Goal: Task Accomplishment & Management: Complete application form

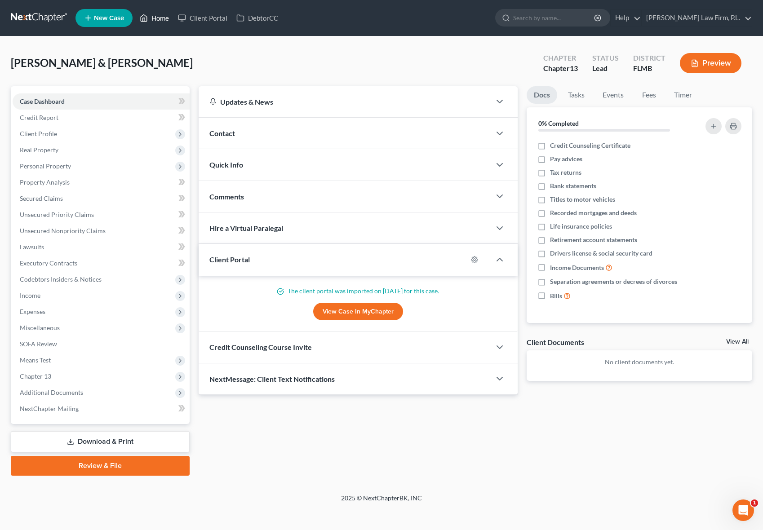
click at [158, 19] on link "Home" at bounding box center [154, 18] width 38 height 16
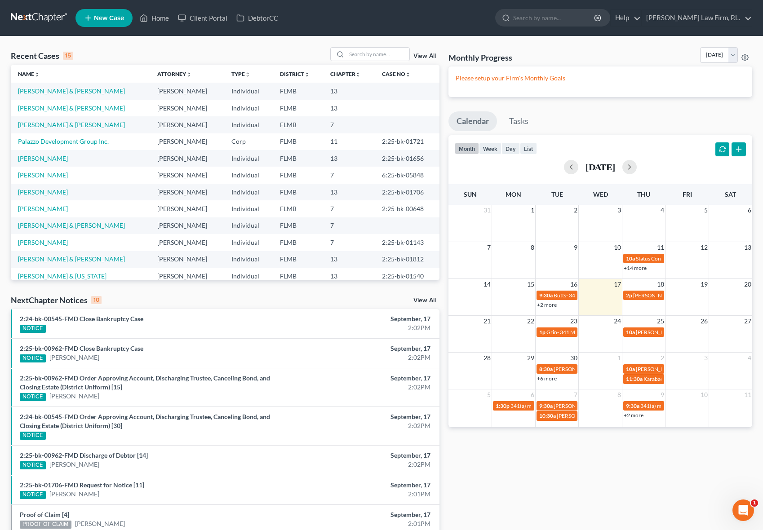
click at [98, 18] on span "New Case" at bounding box center [109, 18] width 30 height 7
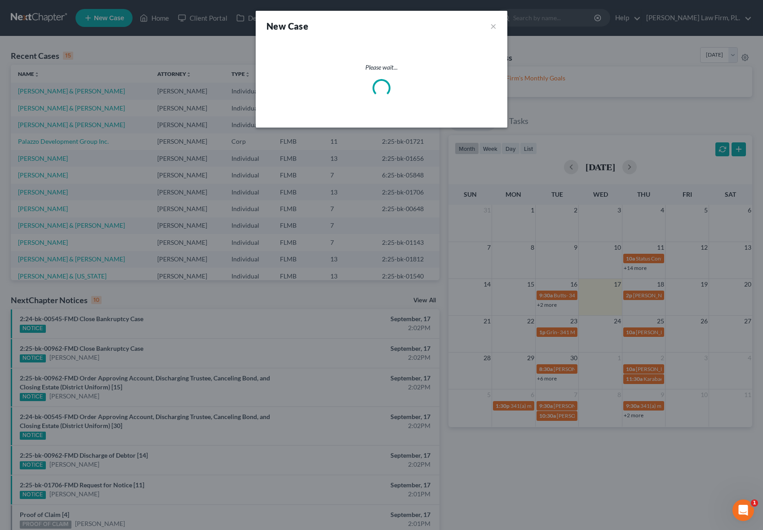
select select "15"
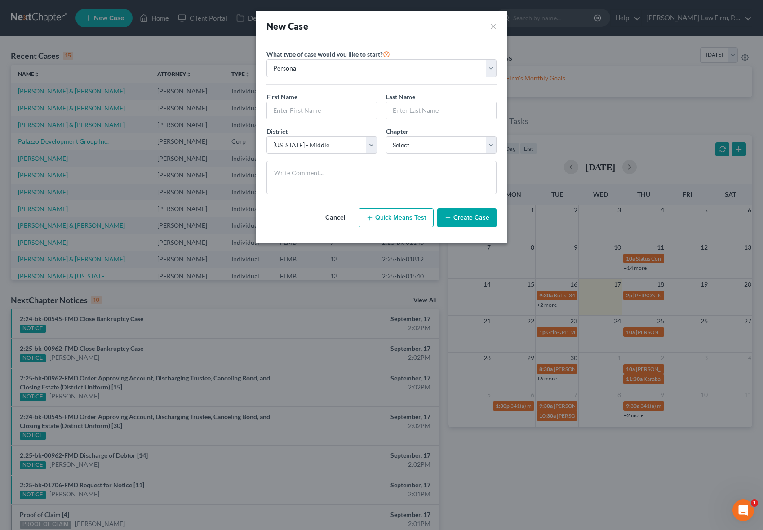
click at [341, 212] on button "Cancel" at bounding box center [336, 218] width 40 height 18
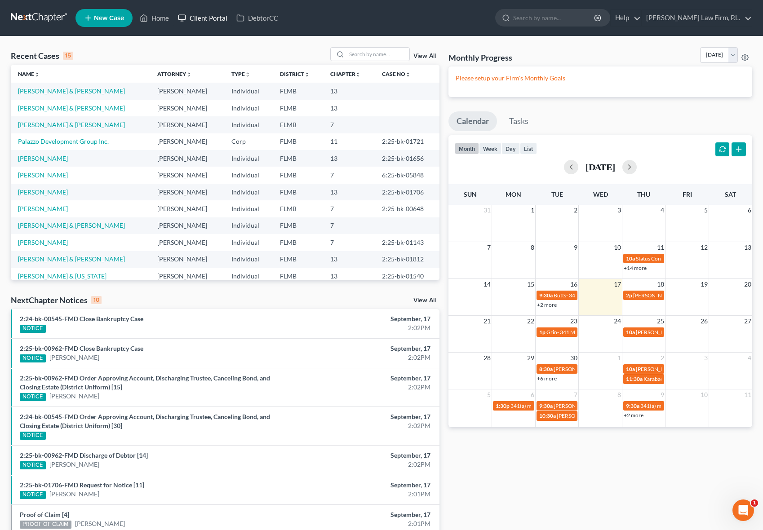
click at [192, 10] on link "Client Portal" at bounding box center [203, 18] width 58 height 16
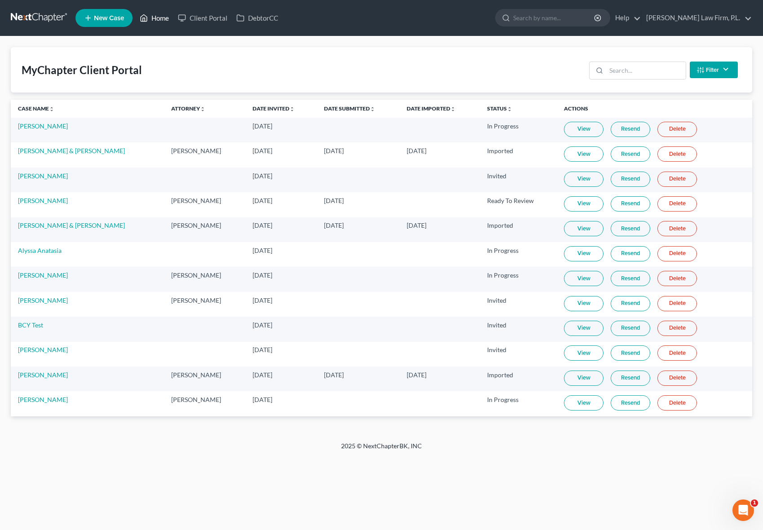
click at [162, 17] on link "Home" at bounding box center [154, 18] width 38 height 16
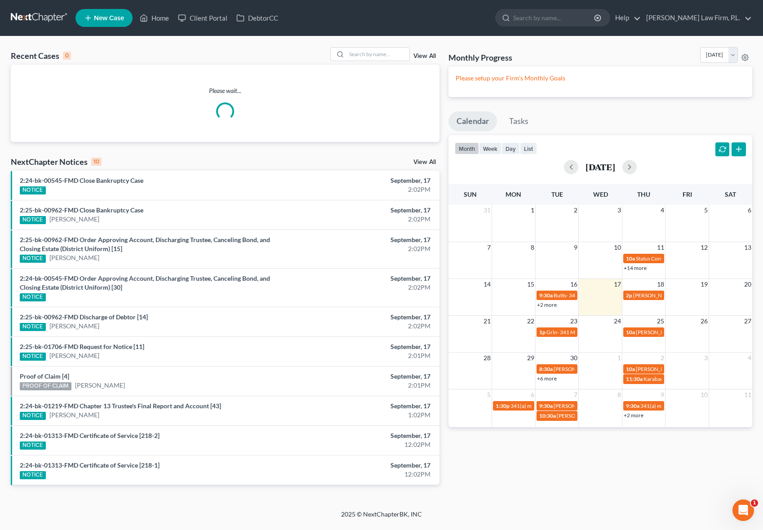
click at [102, 20] on span "New Case" at bounding box center [109, 18] width 30 height 7
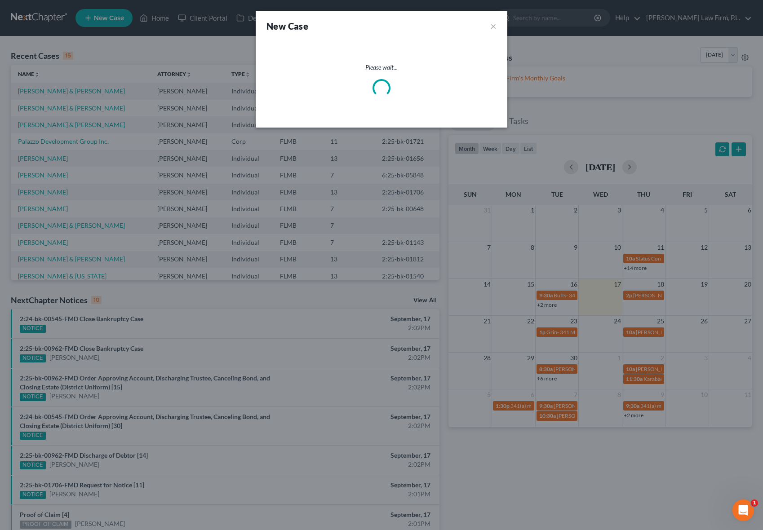
select select "15"
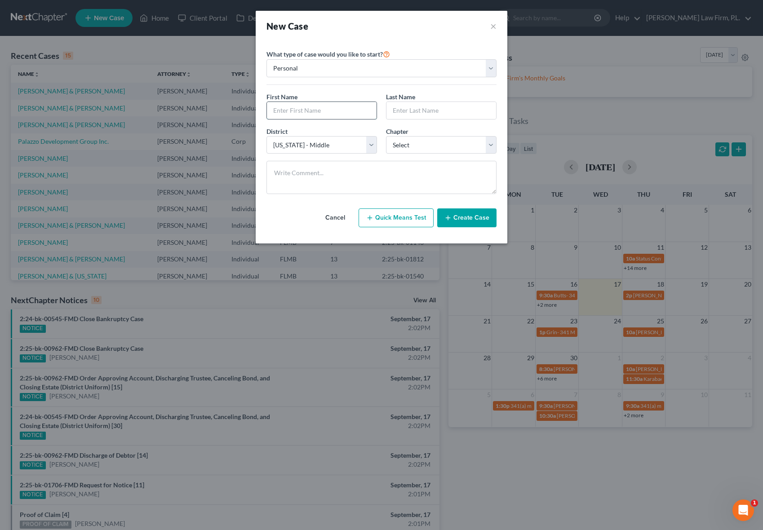
click at [328, 114] on input "text" at bounding box center [322, 110] width 110 height 17
type input "[PERSON_NAME]"
click at [429, 149] on select "Select 7 11 12 13" at bounding box center [441, 145] width 111 height 18
select select "0"
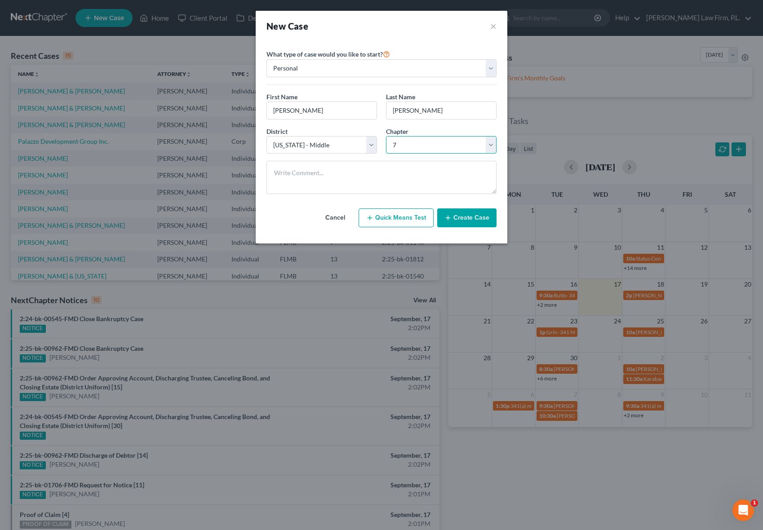
click at [386, 136] on select "Select 7 11 12 13" at bounding box center [441, 145] width 111 height 18
click at [466, 217] on button "Create Case" at bounding box center [466, 218] width 59 height 19
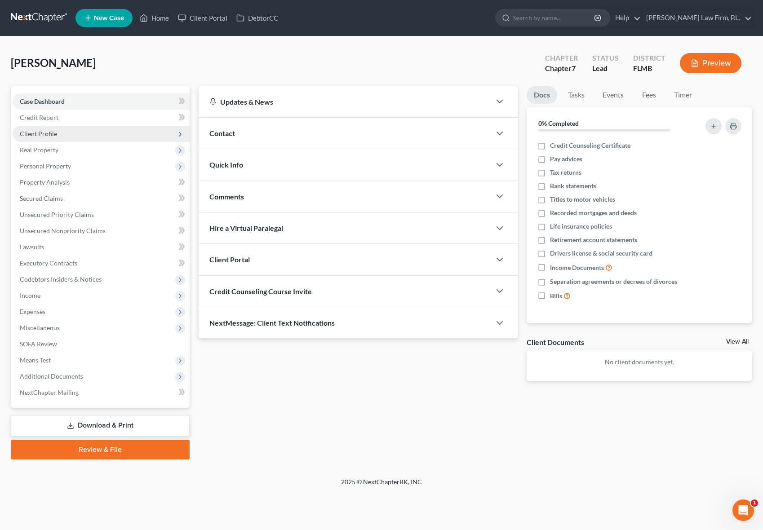
click at [104, 131] on span "Client Profile" at bounding box center [101, 134] width 177 height 16
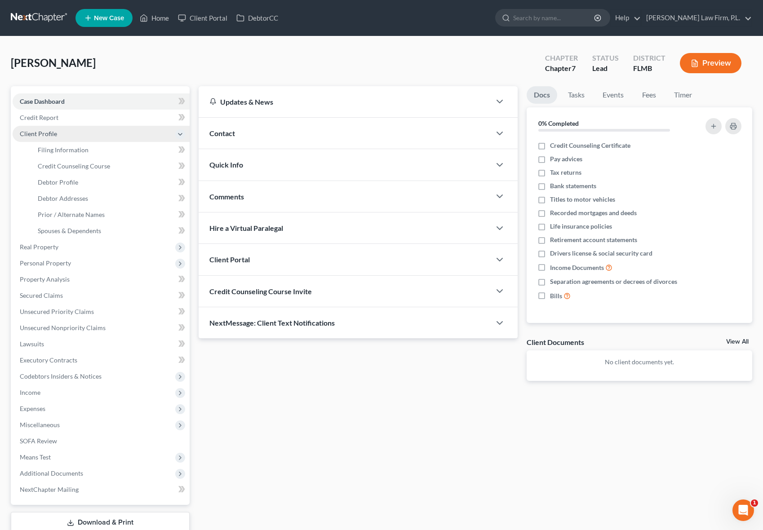
click at [116, 132] on span "Client Profile" at bounding box center [101, 134] width 177 height 16
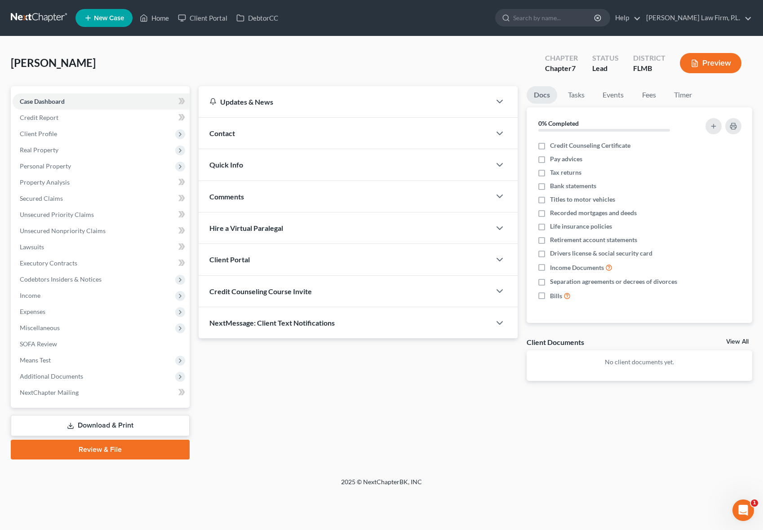
click at [240, 135] on div "Contact" at bounding box center [345, 133] width 293 height 31
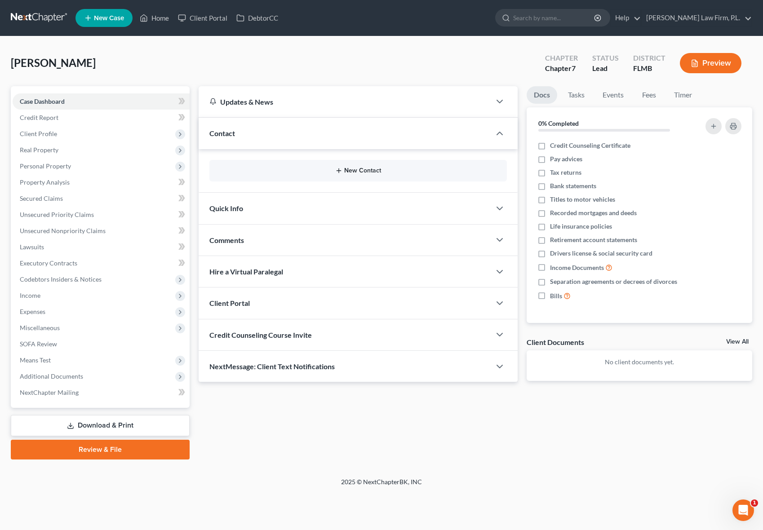
click at [335, 169] on icon "button" at bounding box center [338, 170] width 7 height 7
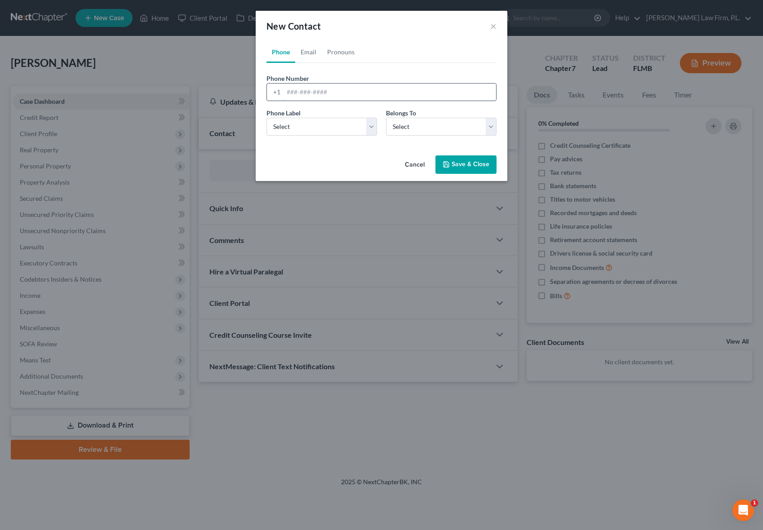
click at [331, 89] on input "tel" at bounding box center [390, 92] width 213 height 17
type input "[PHONE_NUMBER]"
click at [354, 126] on select "Select Mobile Home Work Other" at bounding box center [322, 127] width 111 height 18
select select "0"
click at [267, 118] on select "Select Mobile Home Work Other" at bounding box center [322, 127] width 111 height 18
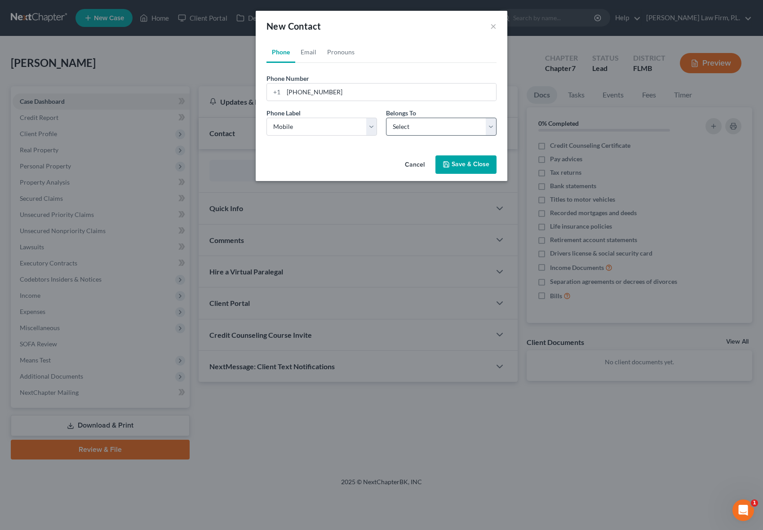
click at [437, 134] on select "Select Client Other" at bounding box center [441, 127] width 111 height 18
select select "0"
click at [386, 118] on select "Select Client Other" at bounding box center [441, 127] width 111 height 18
click at [473, 157] on button "Save & Close" at bounding box center [466, 165] width 61 height 19
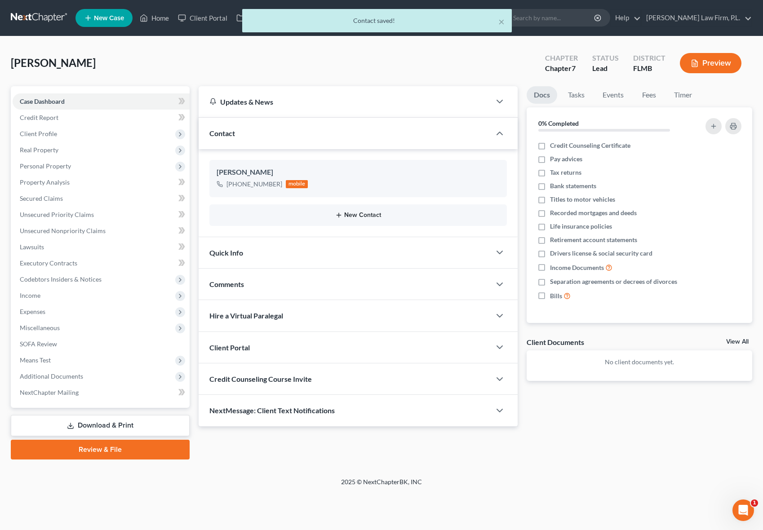
click at [324, 212] on button "New Contact" at bounding box center [359, 215] width 284 height 7
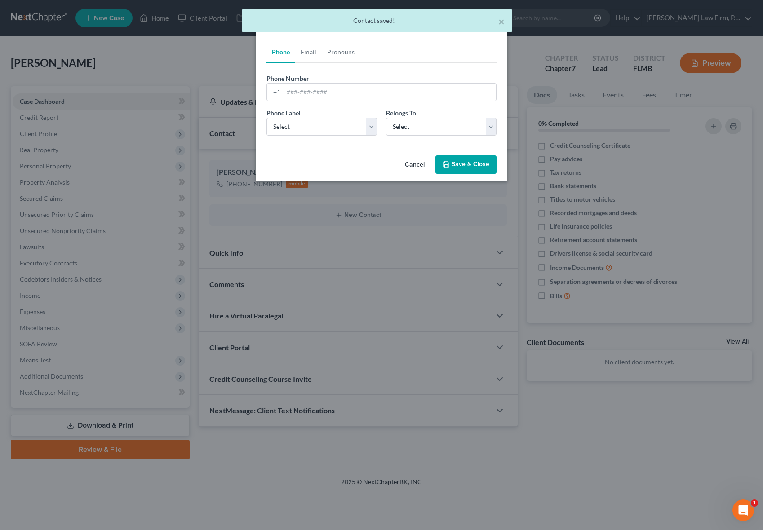
click at [406, 165] on button "Cancel" at bounding box center [415, 165] width 34 height 18
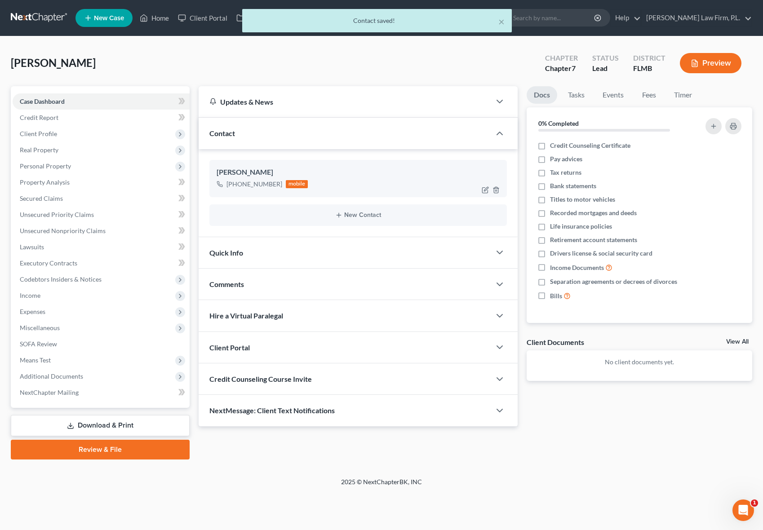
click at [332, 180] on div "[PHONE_NUMBER] mobile" at bounding box center [359, 184] width 284 height 12
click at [481, 187] on div at bounding box center [492, 190] width 29 height 14
click at [484, 187] on icon "button" at bounding box center [484, 189] width 5 height 5
select select "0"
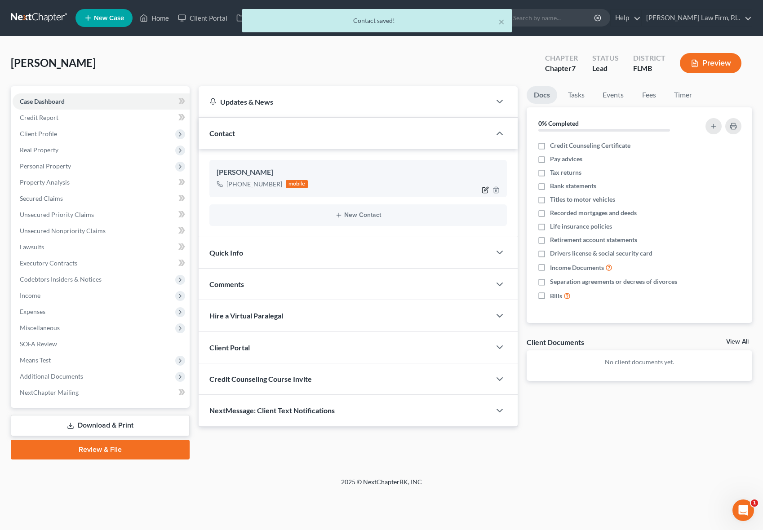
select select "0"
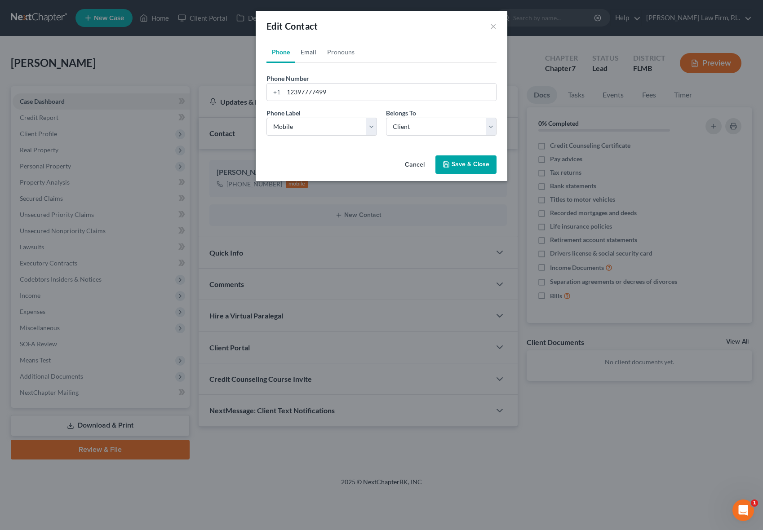
click at [308, 49] on link "Email" at bounding box center [308, 52] width 27 height 22
click at [326, 88] on input "email" at bounding box center [390, 92] width 213 height 17
type input "[EMAIL_ADDRESS][DOMAIN_NAME]"
click at [334, 129] on select "Select Home Work Other" at bounding box center [322, 127] width 111 height 18
select select "0"
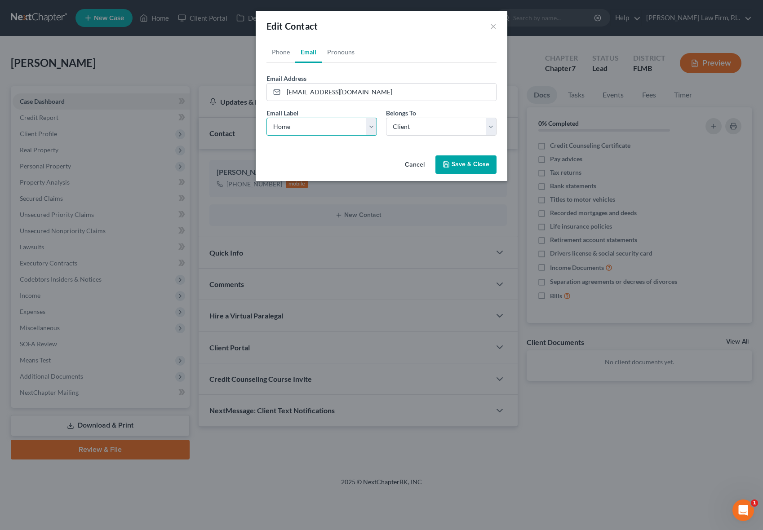
click at [267, 118] on select "Select Home Work Other" at bounding box center [322, 127] width 111 height 18
click at [436, 129] on select "Select Client Other" at bounding box center [441, 127] width 111 height 18
click at [386, 118] on select "Select Client Other" at bounding box center [441, 127] width 111 height 18
click at [465, 163] on button "Save & Close" at bounding box center [466, 165] width 61 height 19
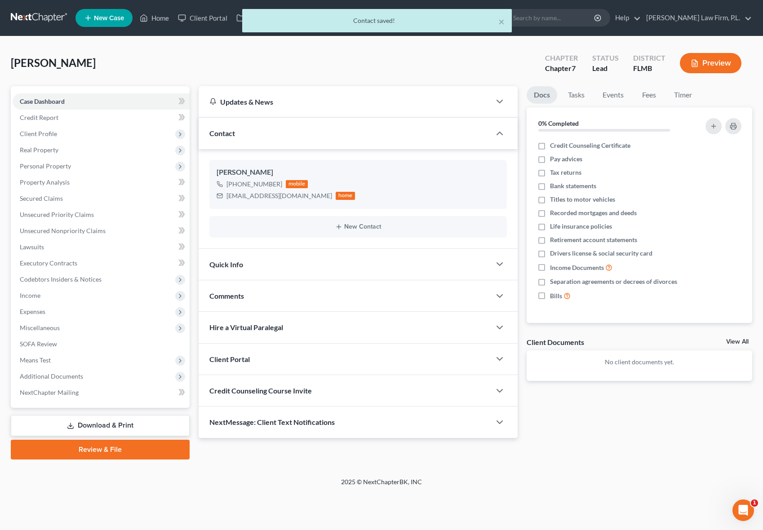
click at [261, 394] on span "Credit Counseling Course Invite" at bounding box center [260, 391] width 103 height 9
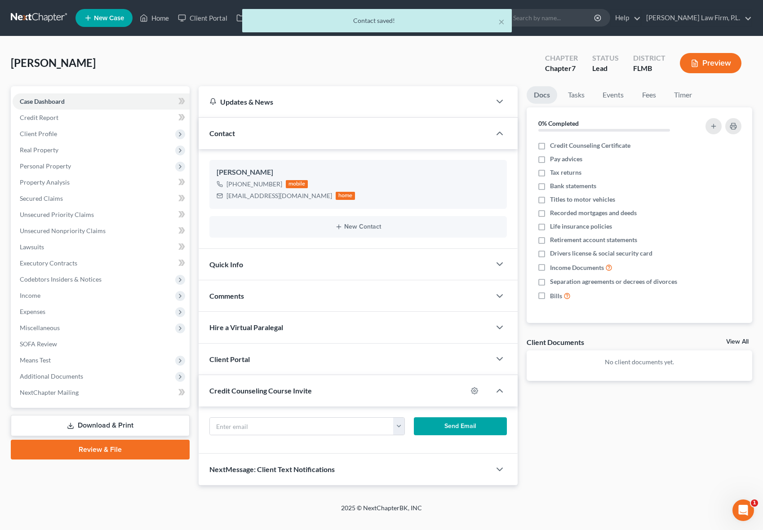
click at [307, 356] on div "Client Portal" at bounding box center [345, 359] width 293 height 31
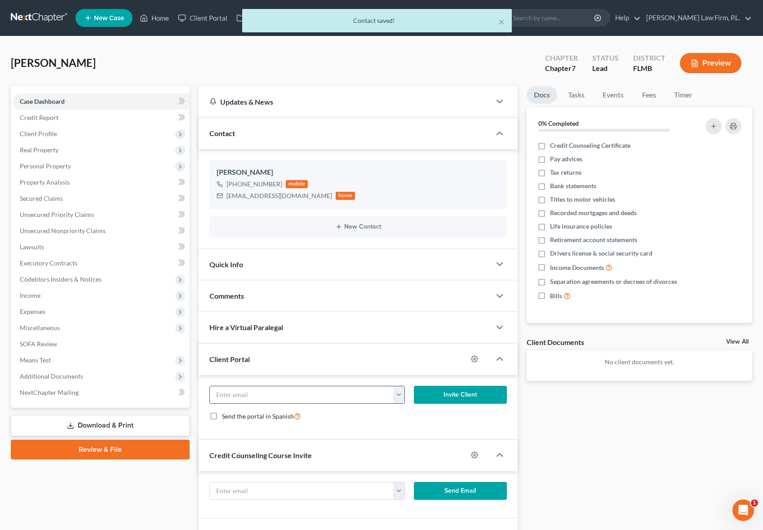
click at [290, 395] on input "email" at bounding box center [302, 395] width 184 height 17
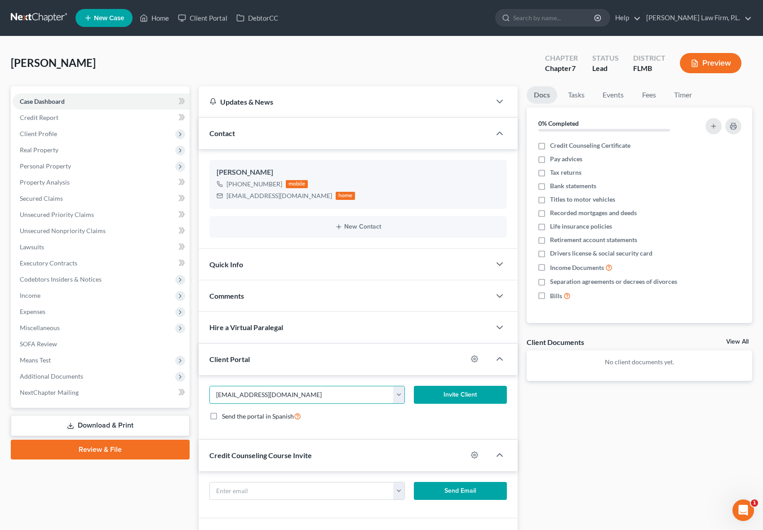
type input "[EMAIL_ADDRESS][DOMAIN_NAME]"
click at [459, 397] on button "Invite Client" at bounding box center [461, 395] width 94 height 18
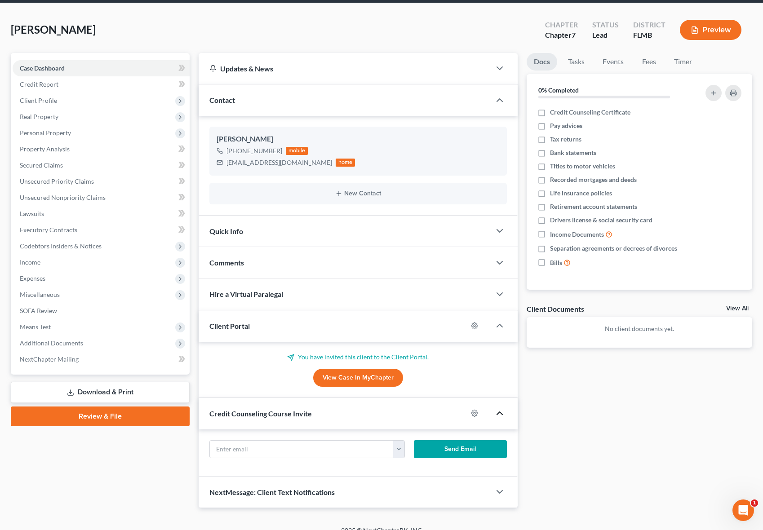
click at [505, 413] on icon "button" at bounding box center [500, 413] width 11 height 11
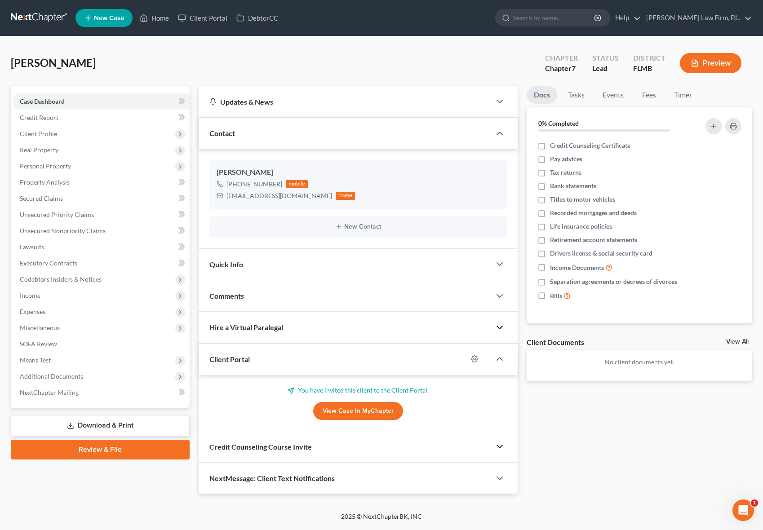
click at [498, 325] on icon "button" at bounding box center [500, 327] width 11 height 11
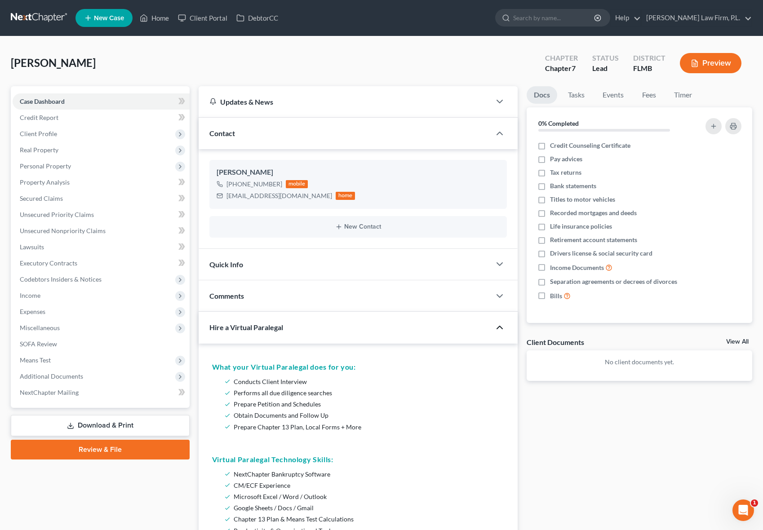
click at [495, 321] on div at bounding box center [504, 328] width 27 height 18
click at [502, 327] on icon "button" at bounding box center [500, 327] width 11 height 11
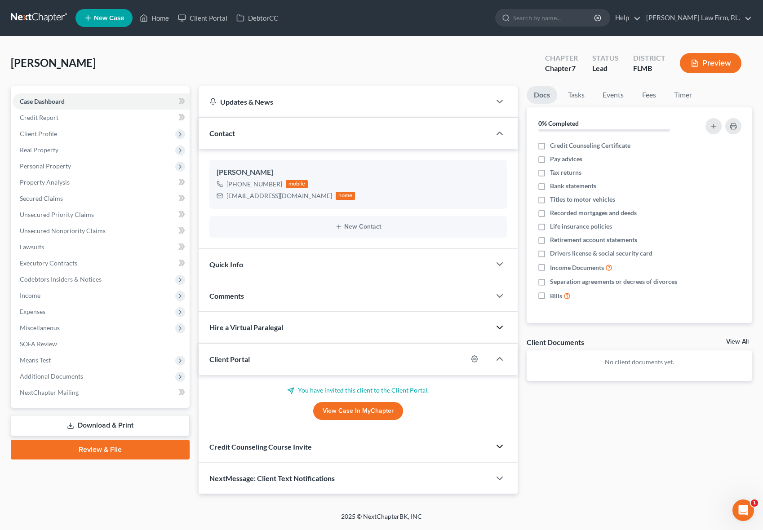
click at [499, 367] on div at bounding box center [504, 359] width 27 height 18
click at [502, 361] on icon "button" at bounding box center [500, 359] width 11 height 11
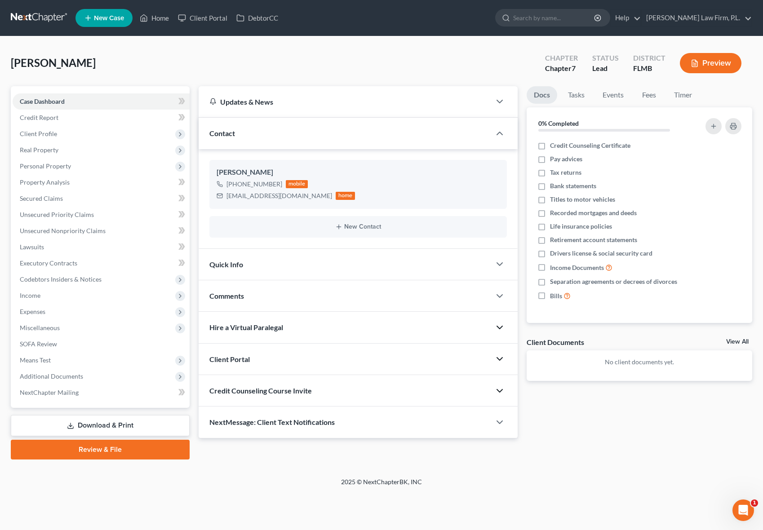
click at [321, 358] on div "Client Portal" at bounding box center [345, 359] width 293 height 31
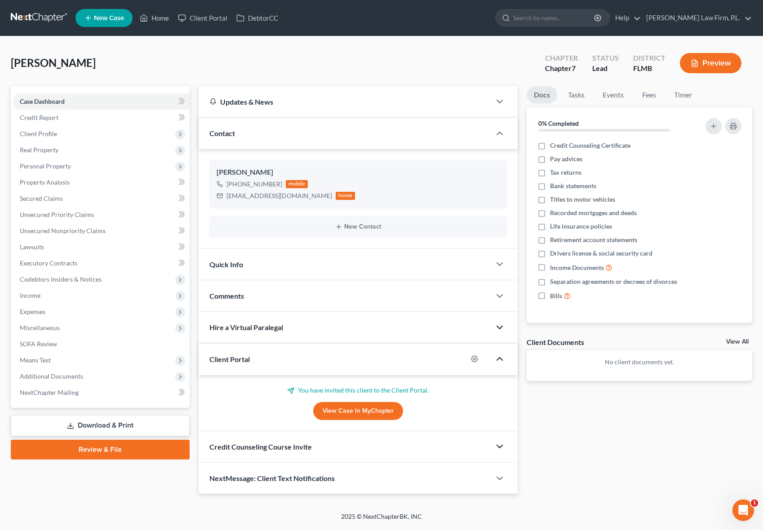
click at [526, 415] on div "Docs Tasks Events Fees Timer 0% Completed Nothing here yet! Credit Counseling C…" at bounding box center [639, 290] width 235 height 409
click at [500, 135] on icon "button" at bounding box center [500, 133] width 11 height 11
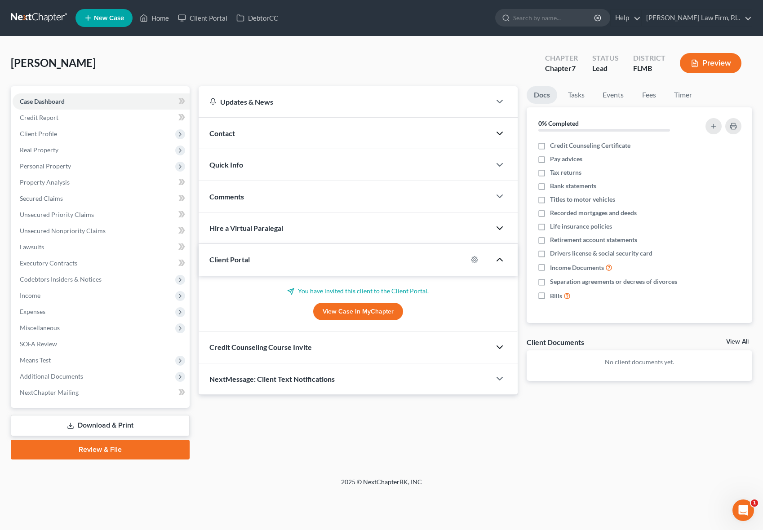
click at [500, 264] on icon "button" at bounding box center [500, 259] width 11 height 11
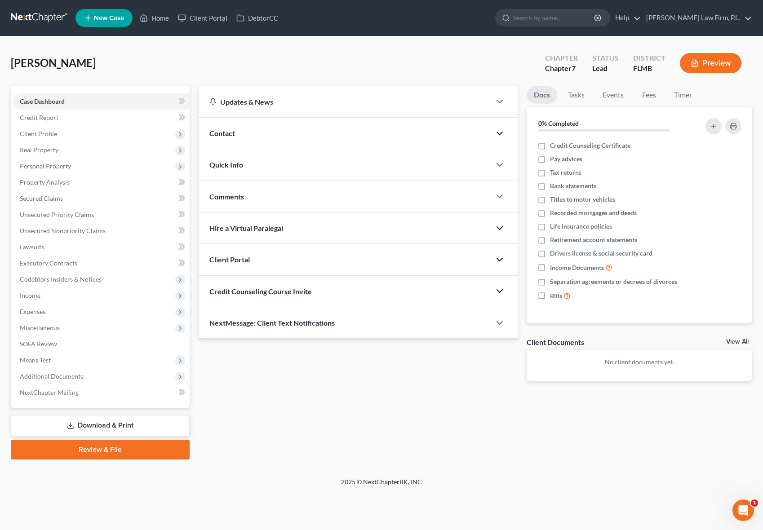
click at [391, 399] on div "Updates & News × District Notes Take a look at NextChapter's District Notes to …" at bounding box center [475, 273] width 563 height 374
click at [249, 406] on div "Updates & News × District Notes Take a look at NextChapter's District Notes to …" at bounding box center [475, 273] width 563 height 374
click at [202, 22] on link "Client Portal" at bounding box center [203, 18] width 58 height 16
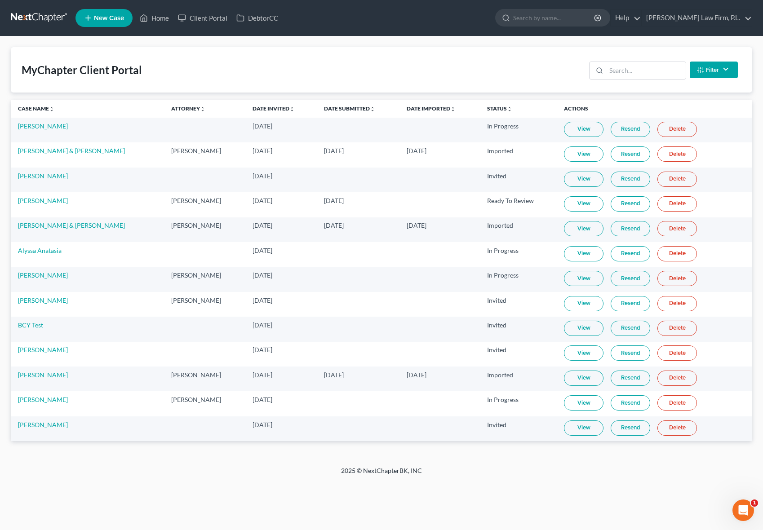
click at [587, 428] on link "View" at bounding box center [584, 428] width 40 height 15
click at [211, 497] on div "Home New Case Client Portal DebtorCC [PERSON_NAME] Law Firm, P.L. [PERSON_NAME]…" at bounding box center [381, 265] width 763 height 530
click at [165, 17] on link "Home" at bounding box center [154, 18] width 38 height 16
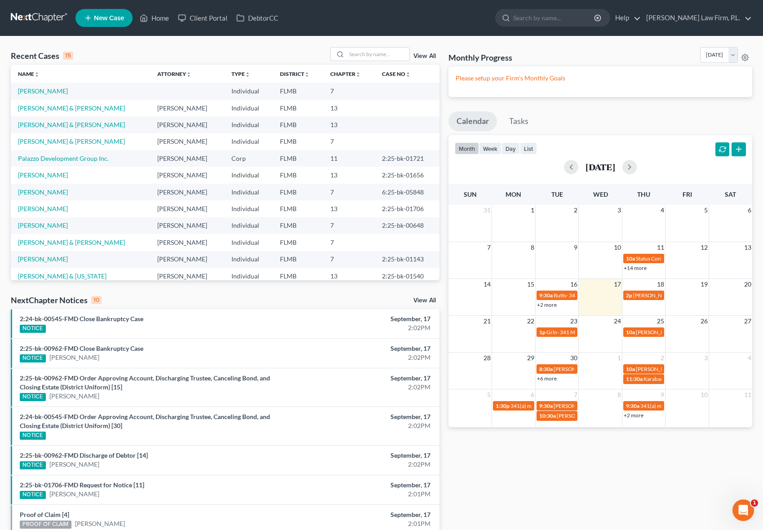
click at [189, 43] on div "Recent Cases 15 View All Name unfold_more expand_more expand_less Attorney unfo…" at bounding box center [381, 342] width 763 height 612
click at [209, 10] on link "Client Portal" at bounding box center [203, 18] width 58 height 16
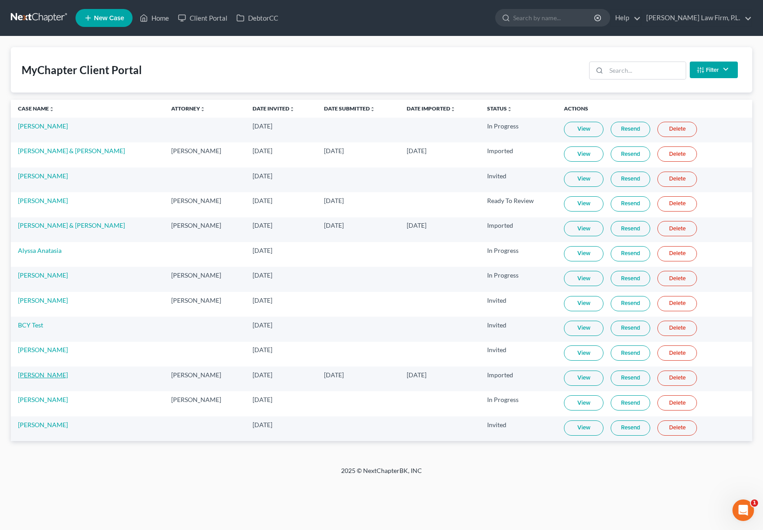
click at [41, 377] on link "[PERSON_NAME]" at bounding box center [43, 375] width 50 height 8
click at [580, 374] on link "View" at bounding box center [584, 378] width 40 height 15
click at [65, 482] on footer "2025 © NextChapterBK, INC" at bounding box center [381, 475] width 763 height 16
click at [68, 480] on footer "2025 © NextChapterBK, INC" at bounding box center [381, 475] width 763 height 16
click at [125, 484] on div "Home New Case Client Portal DebtorCC [PERSON_NAME] Law Firm, P.L. [PERSON_NAME]…" at bounding box center [381, 265] width 763 height 530
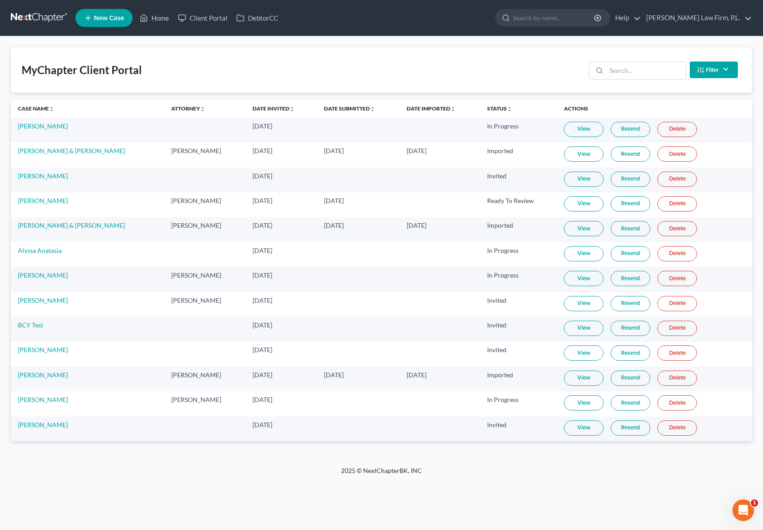
click at [160, 464] on div "MyChapter Client Portal Filter Status Filter... Invited In Progress Ready To Re…" at bounding box center [381, 251] width 763 height 430
